Goal: Transaction & Acquisition: Obtain resource

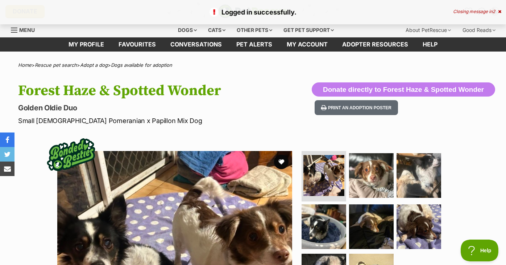
click at [499, 11] on icon at bounding box center [499, 11] width 3 height 4
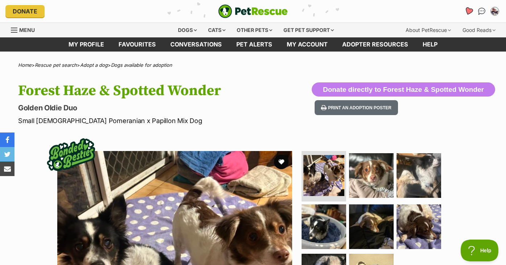
click at [469, 11] on icon "Favourites" at bounding box center [468, 11] width 9 height 8
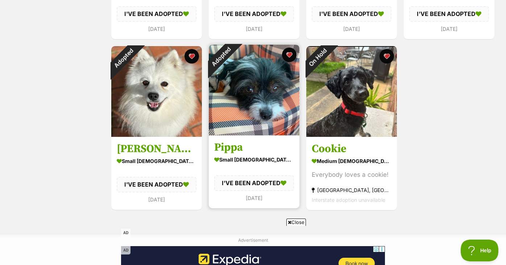
scroll to position [286, 0]
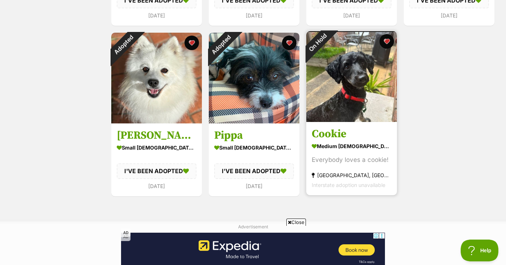
click at [376, 130] on h3 "Cookie" at bounding box center [352, 134] width 80 height 14
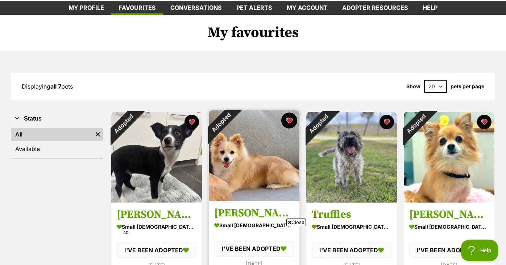
scroll to position [34, 0]
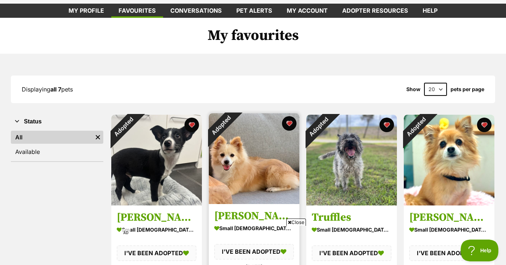
click at [270, 127] on img at bounding box center [254, 158] width 91 height 91
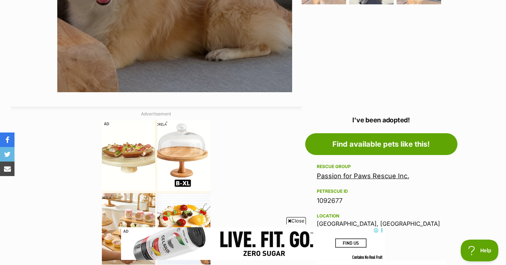
scroll to position [348, 0]
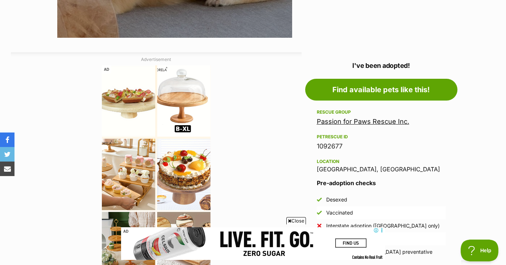
click at [348, 123] on link "Passion for Paws Rescue Inc." at bounding box center [363, 121] width 92 height 8
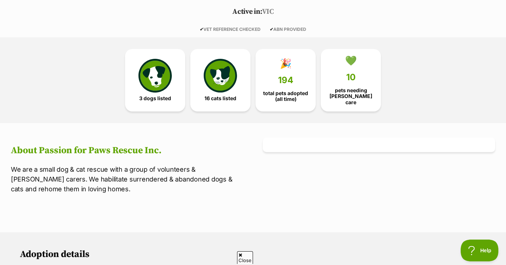
scroll to position [155, 0]
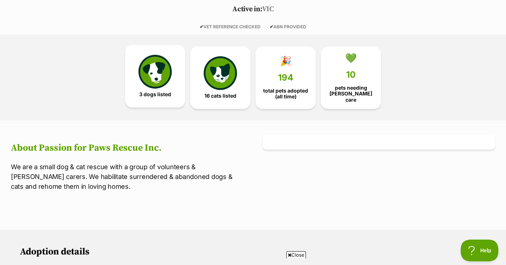
click at [157, 78] on img at bounding box center [154, 71] width 33 height 33
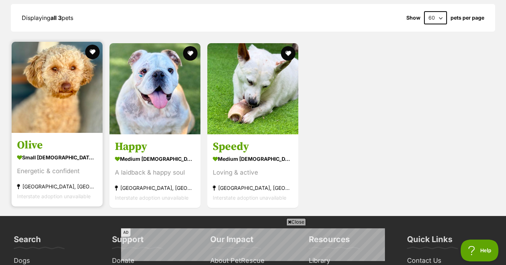
click at [44, 117] on img at bounding box center [57, 87] width 91 height 91
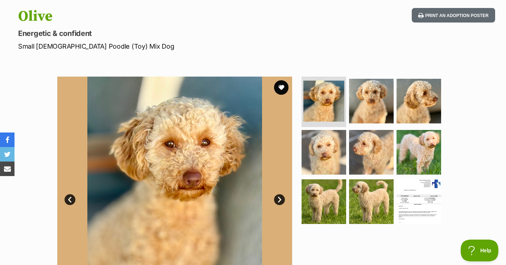
scroll to position [87, 0]
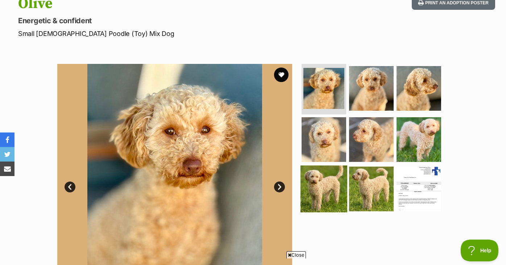
click at [325, 189] on img at bounding box center [323, 188] width 47 height 47
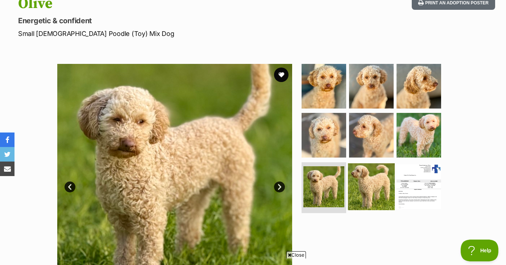
scroll to position [0, 0]
click at [378, 190] on img at bounding box center [371, 186] width 47 height 47
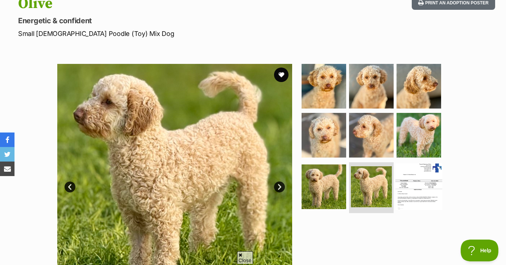
click at [421, 186] on img at bounding box center [418, 186] width 47 height 47
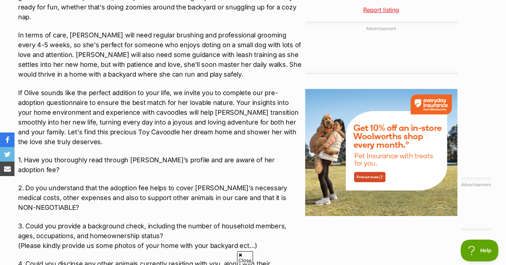
scroll to position [863, 0]
